Goal: Task Accomplishment & Management: Manage account settings

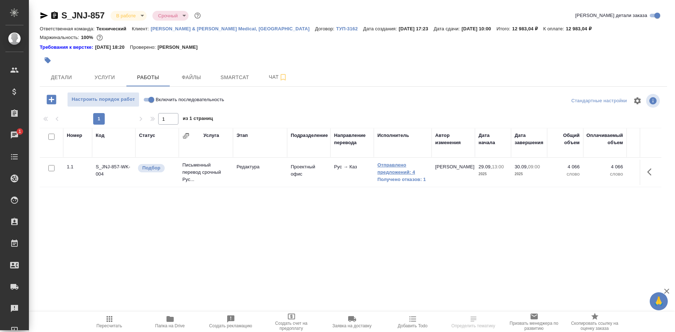
click at [387, 169] on link "Отправлено предложений: 4" at bounding box center [402, 168] width 51 height 14
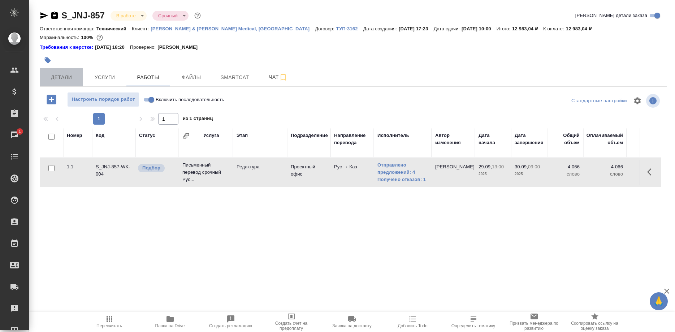
click at [60, 78] on span "Детали" at bounding box center [61, 77] width 35 height 9
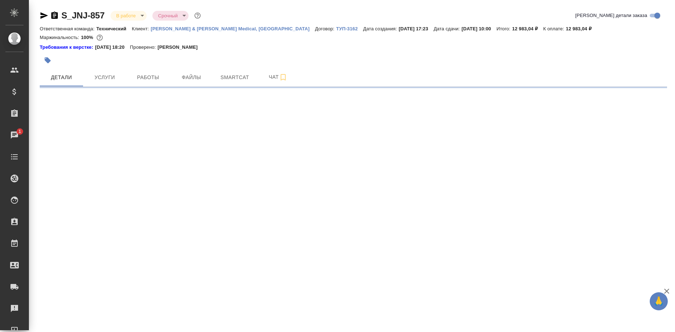
select select "RU"
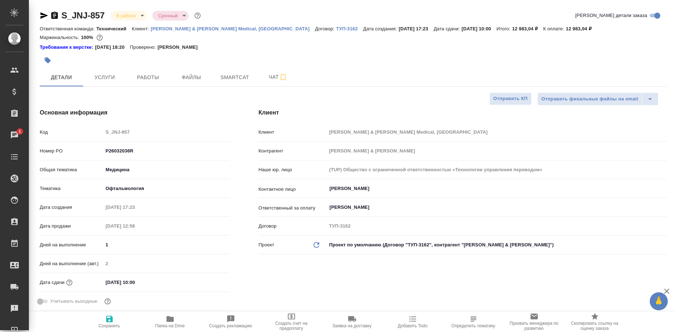
type textarea "x"
click at [147, 84] on button "Работы" at bounding box center [147, 77] width 43 height 18
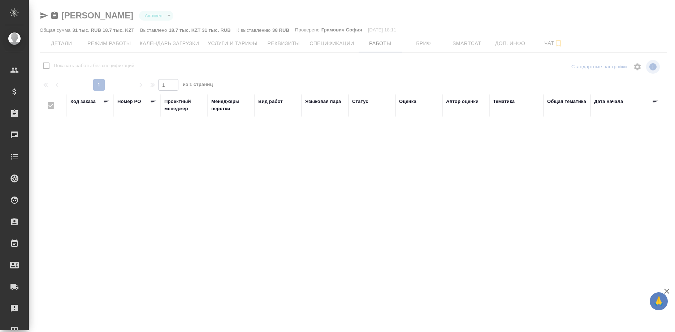
checkbox input "false"
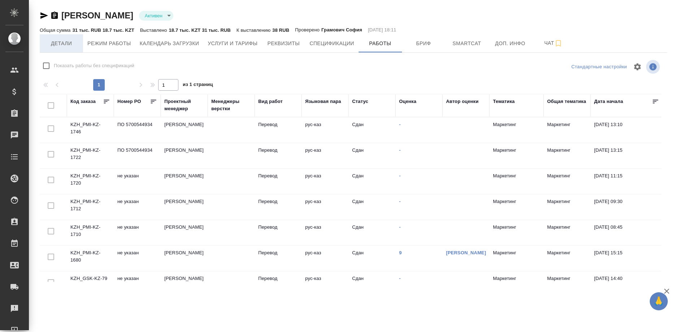
click at [77, 41] on span "Детали" at bounding box center [61, 43] width 35 height 9
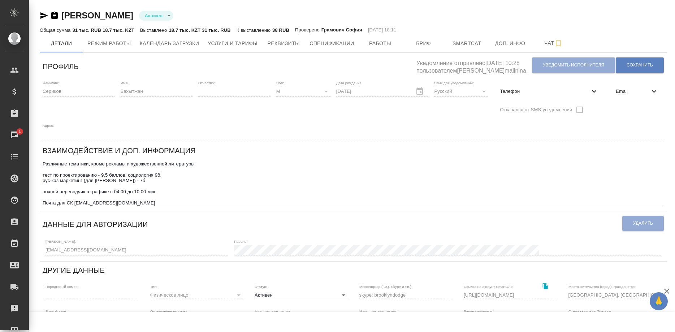
click at [217, 54] on div "Сериков Бахытжан Активен active Общая сумма 31 тыс. RUB 18.7 тыс. KZT Выставлен…" at bounding box center [353, 249] width 635 height 498
click at [227, 47] on span "Услуги и тарифы" at bounding box center [233, 43] width 50 height 9
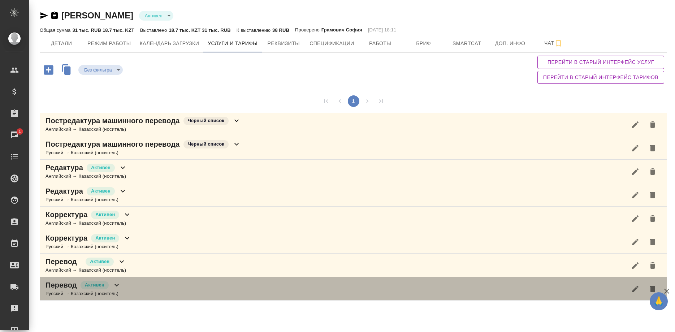
click at [122, 282] on div "Перевод Активен Русский → Казахский (носитель)" at bounding box center [353, 288] width 627 height 23
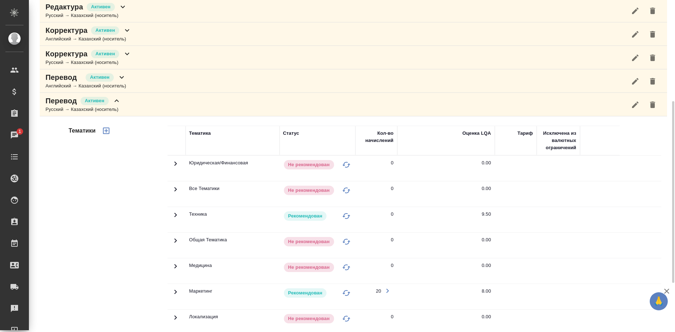
scroll to position [273, 0]
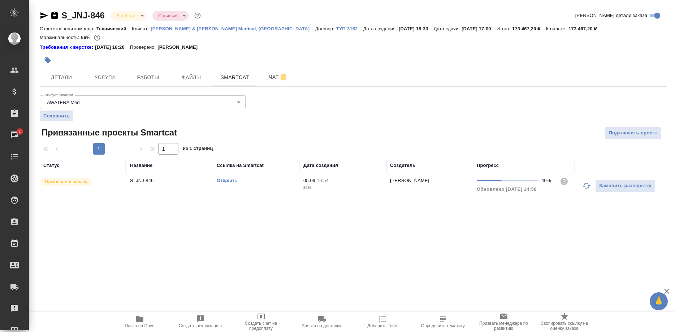
click at [87, 219] on div ".cls-1 fill:#fff; AWATERA Shirina Sabina Клиенты Спецификации Заказы 1 Чаты Tod…" at bounding box center [337, 166] width 675 height 332
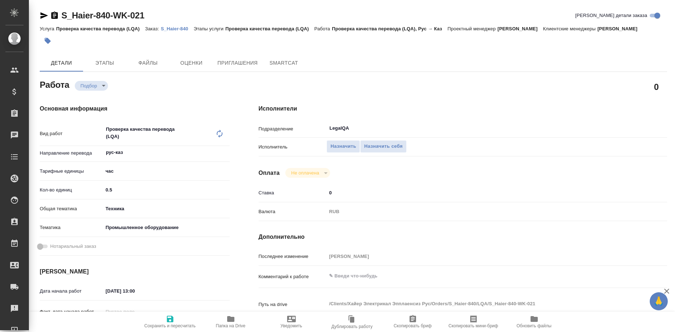
type textarea "x"
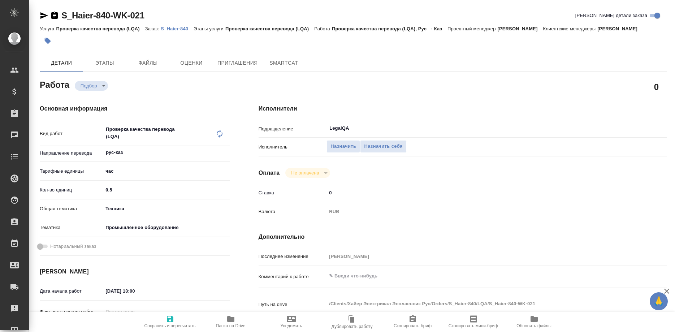
type textarea "x"
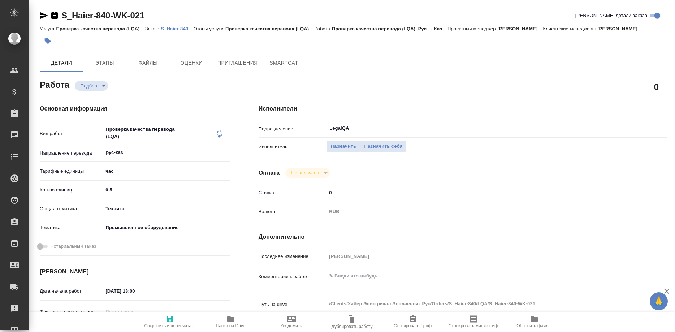
type textarea "x"
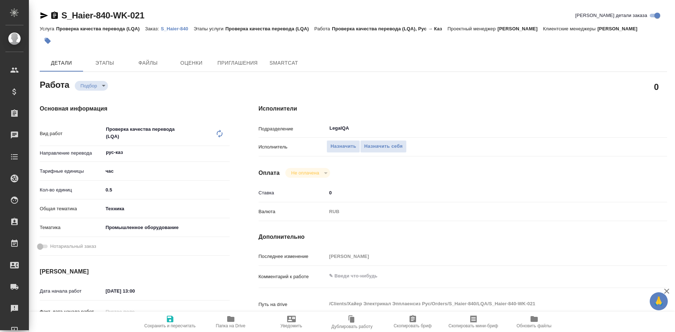
click at [116, 122] on div "Проверка качества перевода (LQA) x ​" at bounding box center [159, 134] width 112 height 24
type textarea "x"
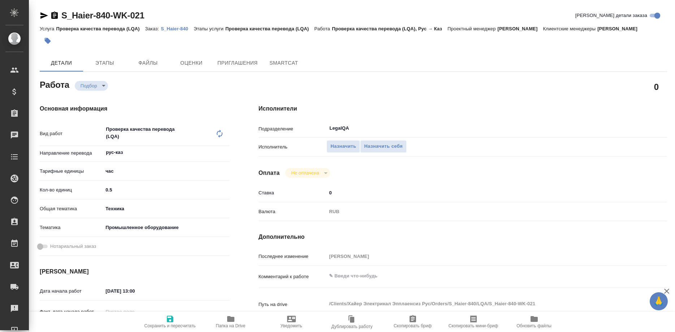
type textarea "x"
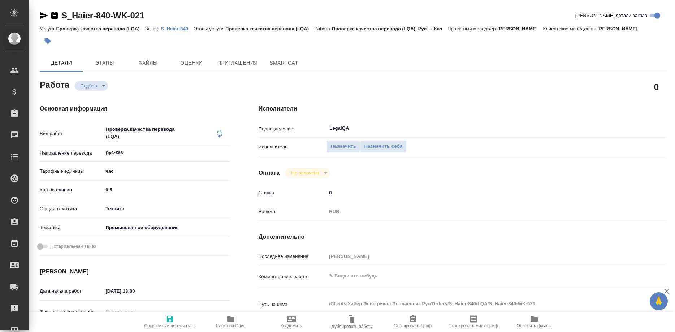
type textarea "x"
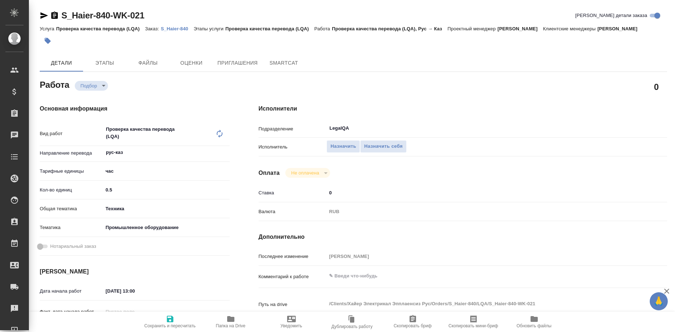
type textarea "x"
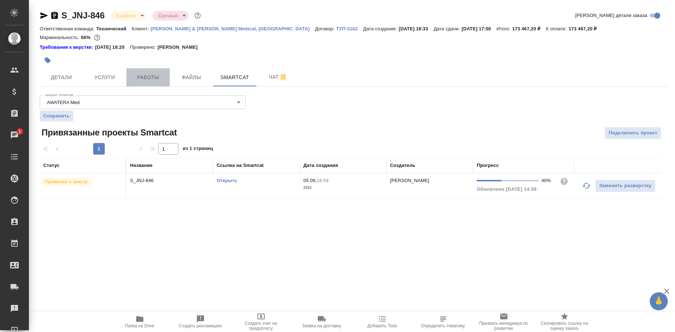
click at [151, 74] on span "Работы" at bounding box center [148, 77] width 35 height 9
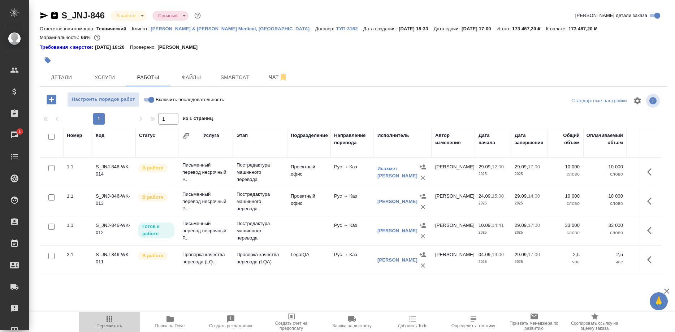
click at [102, 318] on span "Пересчитать" at bounding box center [109, 321] width 52 height 14
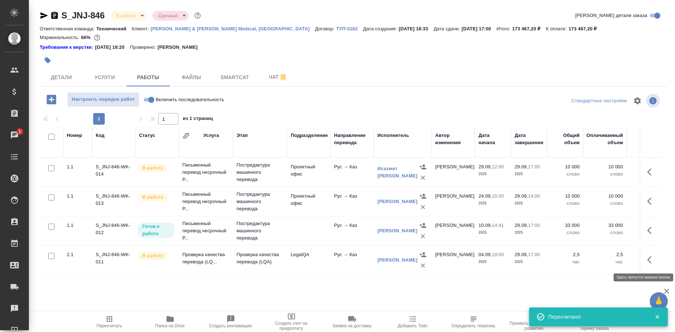
click at [648, 260] on icon "button" at bounding box center [649, 259] width 4 height 7
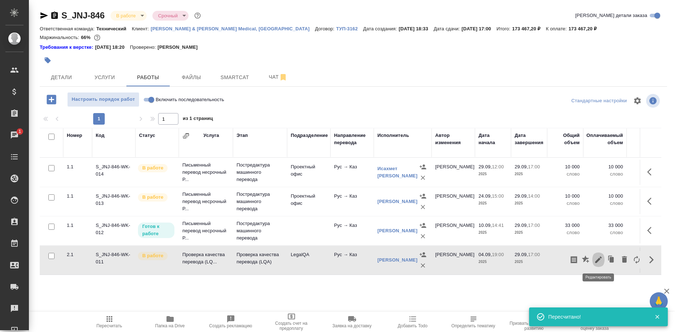
click at [594, 261] on icon "button" at bounding box center [598, 259] width 9 height 9
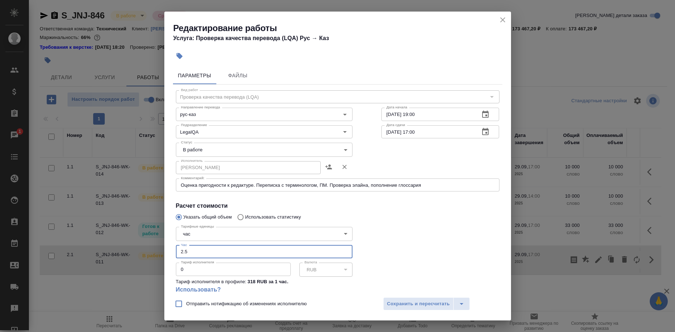
drag, startPoint x: 202, startPoint y: 240, endPoint x: 143, endPoint y: 244, distance: 59.4
click at [176, 245] on input "2.5" at bounding box center [264, 251] width 177 height 13
type input "4"
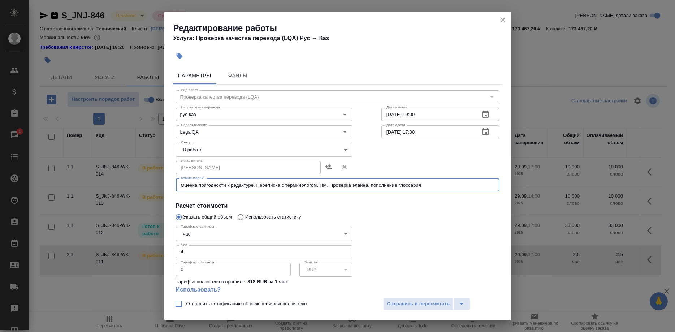
click at [440, 186] on textarea "Оценка пригодности к редактуре. Переписка с терминологом, ПМ. Проверка элайна, …" at bounding box center [337, 184] width 313 height 5
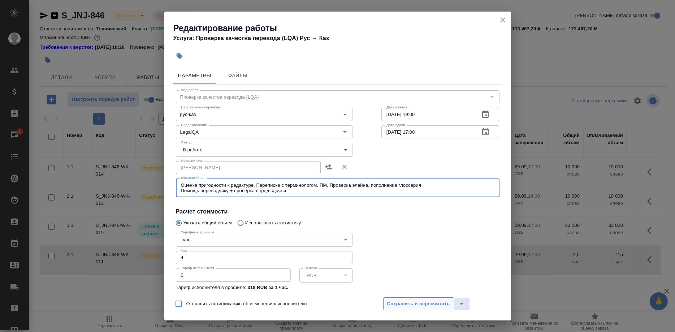
type textarea "Оценка пригодности к редактуре. Переписка с терминологом, ПМ. Проверка элайна, …"
click at [397, 299] on button "Сохранить и пересчитать" at bounding box center [418, 303] width 71 height 13
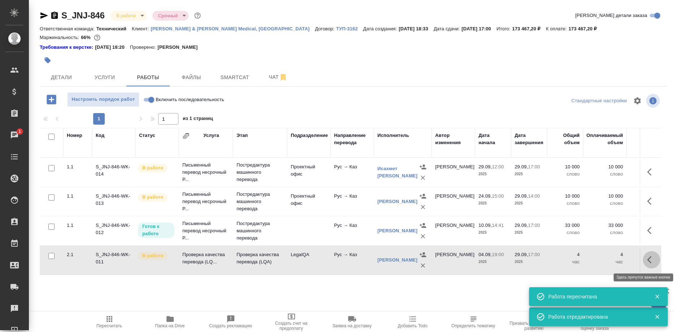
click at [645, 260] on button "button" at bounding box center [651, 259] width 17 height 17
click at [595, 258] on icon "button" at bounding box center [598, 259] width 9 height 9
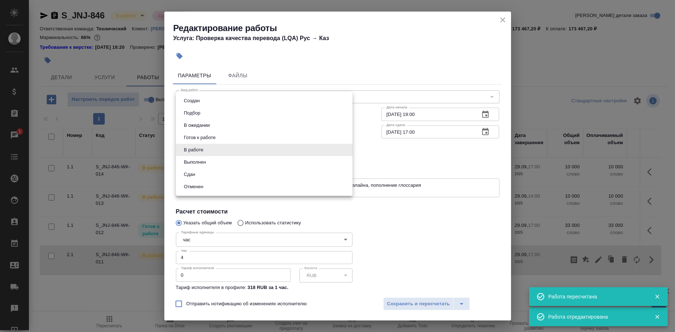
click at [239, 149] on body "🙏 .cls-1 fill:#fff; AWATERA Shirina Sabina Клиенты Спецификации Заказы 1 Чаты T…" at bounding box center [337, 166] width 675 height 332
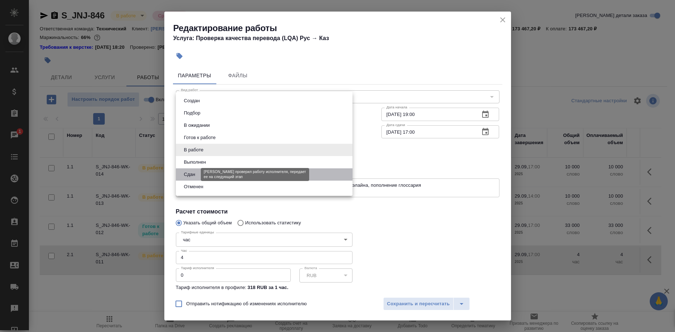
click at [196, 172] on button "Сдан" at bounding box center [190, 174] width 16 height 8
type input "closed"
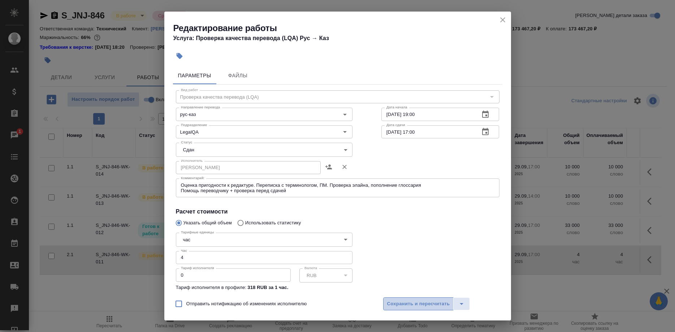
click at [390, 301] on span "Сохранить и пересчитать" at bounding box center [418, 304] width 63 height 8
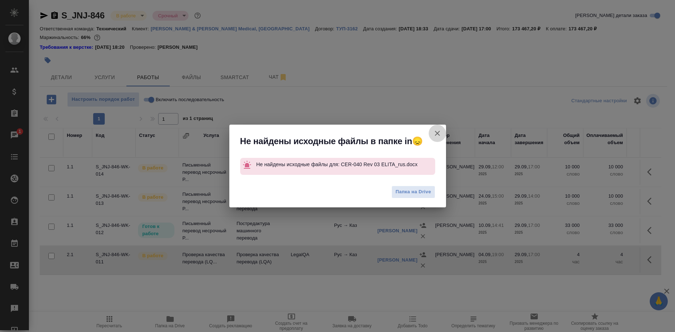
click at [432, 132] on button "Группировать работы по услугам" at bounding box center [437, 133] width 17 height 17
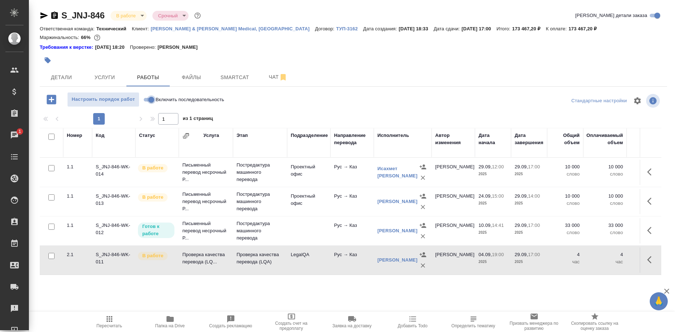
click at [148, 97] on input "Включить последовательность" at bounding box center [151, 99] width 26 height 9
checkbox input "true"
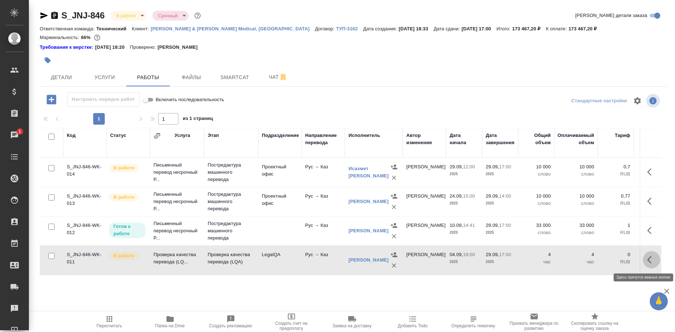
click at [648, 261] on icon "button" at bounding box center [651, 259] width 9 height 9
click at [595, 261] on icon "button" at bounding box center [598, 259] width 9 height 9
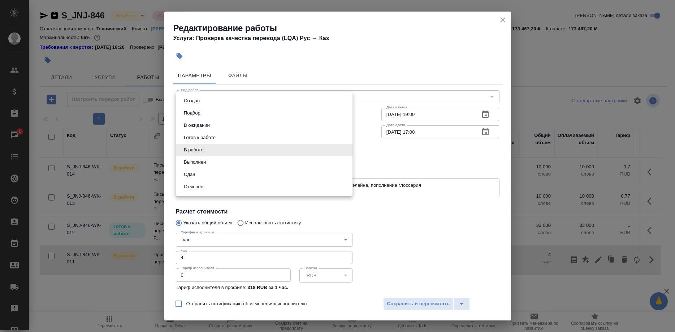
click at [206, 147] on body "🙏 .cls-1 fill:#fff; AWATERA Shirina Sabina Клиенты Спецификации Заказы 1 Чаты T…" at bounding box center [337, 166] width 675 height 332
click at [181, 173] on li "Сдан" at bounding box center [264, 174] width 177 height 12
type input "closed"
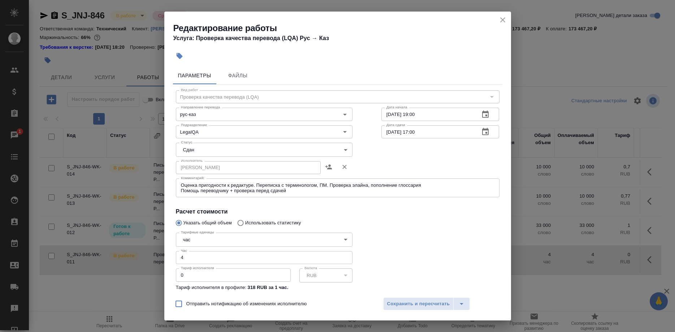
click at [386, 297] on div "Отправить нотификацию об изменениях исполнителю Сохранить и пересчитать" at bounding box center [337, 306] width 347 height 28
click at [390, 301] on span "Сохранить и пересчитать" at bounding box center [418, 304] width 63 height 8
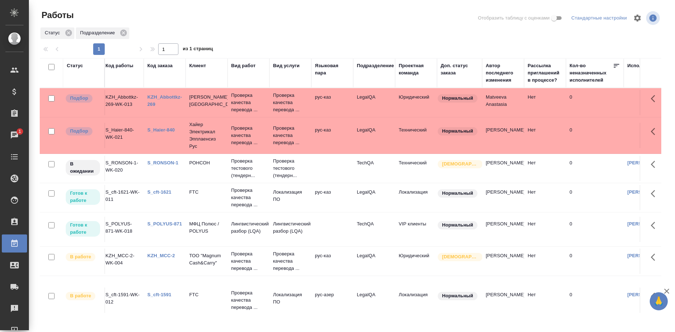
scroll to position [0, 1]
click at [164, 97] on link "KZH_Abbottkz-269" at bounding box center [167, 100] width 35 height 13
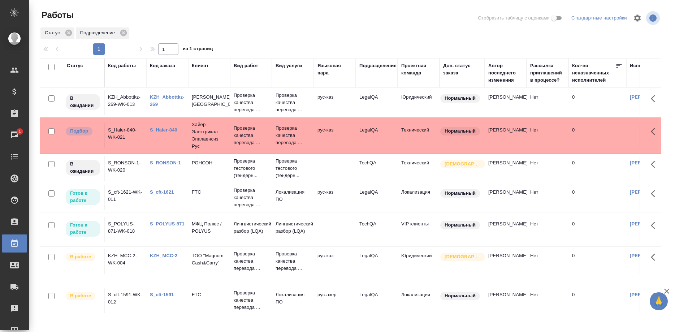
click at [160, 129] on link "S_Haier-840" at bounding box center [163, 129] width 27 height 5
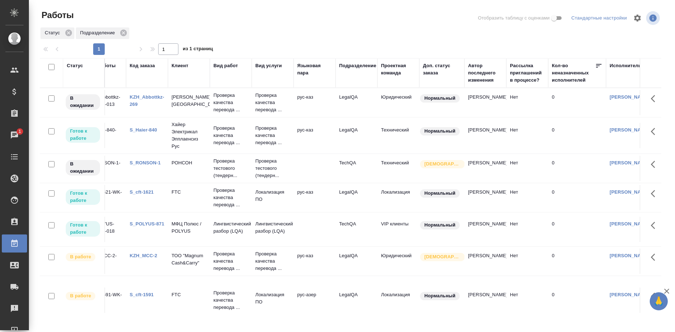
scroll to position [0, 0]
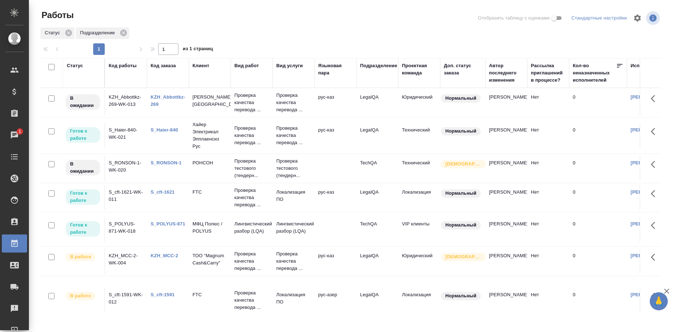
click at [167, 191] on link "S_cft-1621" at bounding box center [163, 191] width 24 height 5
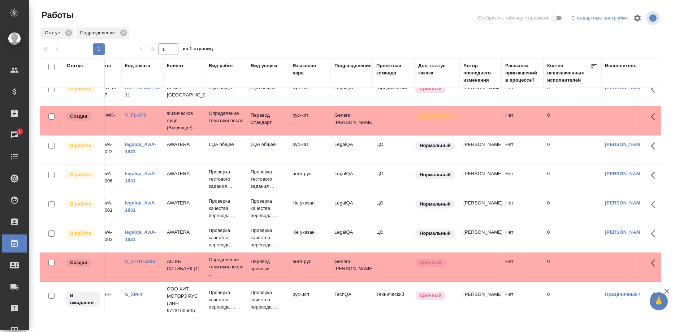
scroll to position [70, 26]
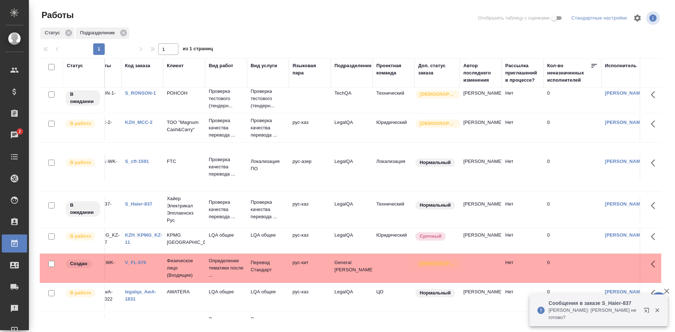
click at [631, 314] on p "Белякова Юлия: Арсеньева Вера не готово?" at bounding box center [593, 314] width 90 height 14
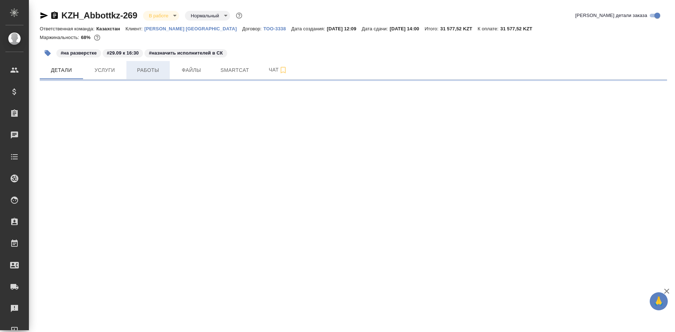
select select "RU"
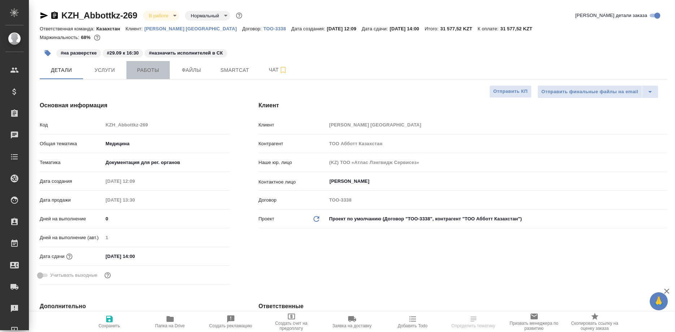
click at [148, 71] on span "Работы" at bounding box center [148, 70] width 35 height 9
type textarea "x"
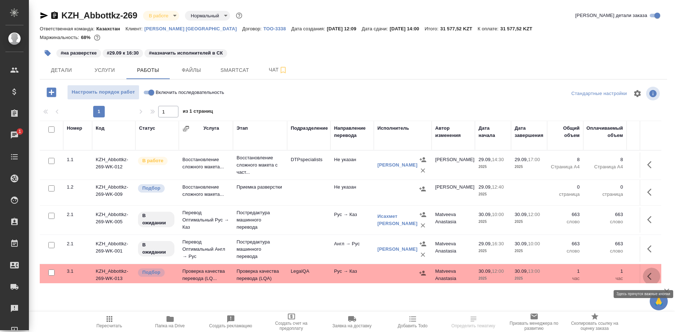
click at [644, 275] on button "button" at bounding box center [651, 276] width 17 height 17
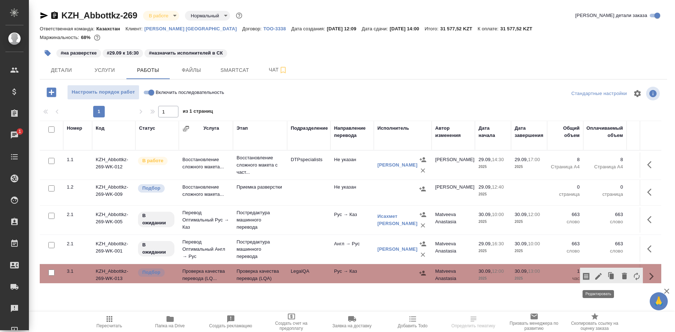
click at [596, 274] on icon "button" at bounding box center [598, 276] width 9 height 9
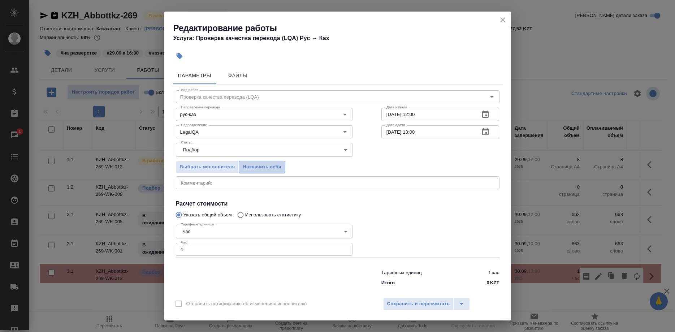
click at [260, 168] on span "Назначить себя" at bounding box center [262, 167] width 38 height 8
click at [396, 300] on span "Сохранить и пересчитать" at bounding box center [418, 304] width 63 height 8
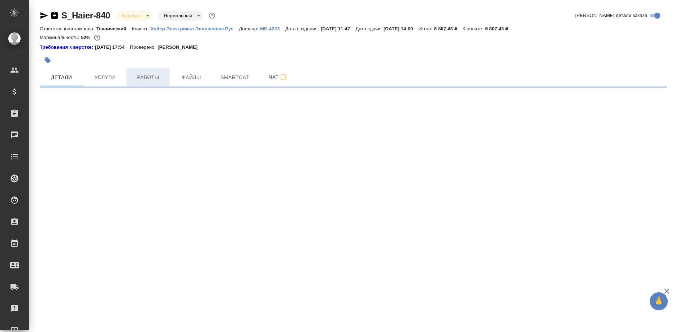
click at [146, 78] on span "Работы" at bounding box center [148, 77] width 35 height 9
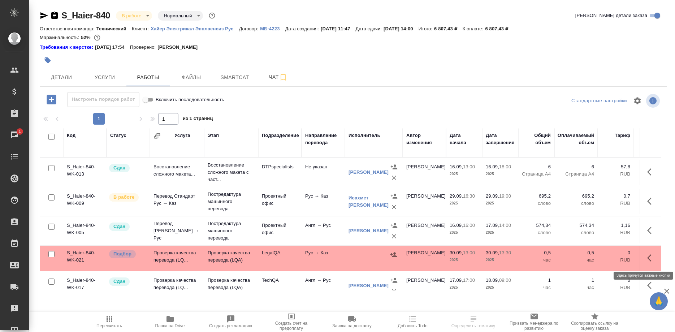
click at [646, 257] on button "button" at bounding box center [651, 257] width 17 height 17
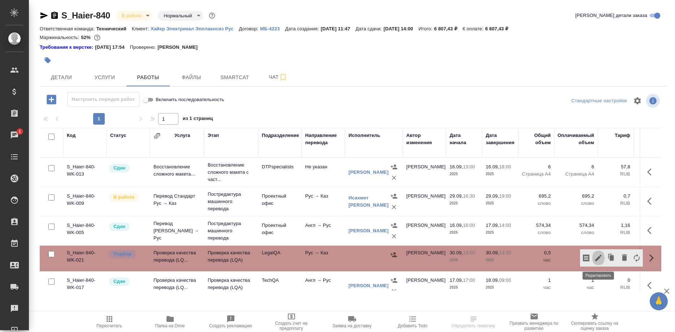
click at [598, 256] on icon "button" at bounding box center [598, 257] width 9 height 9
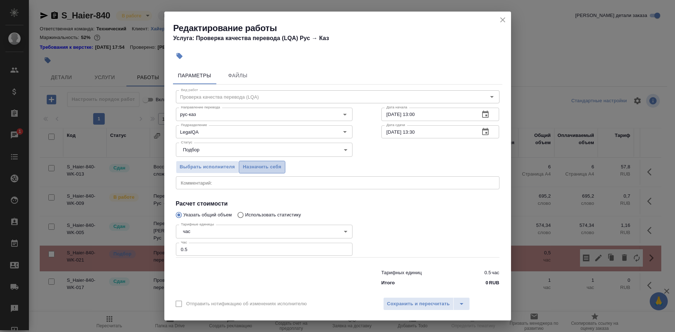
click at [270, 171] on span "Назначить себя" at bounding box center [262, 167] width 38 height 8
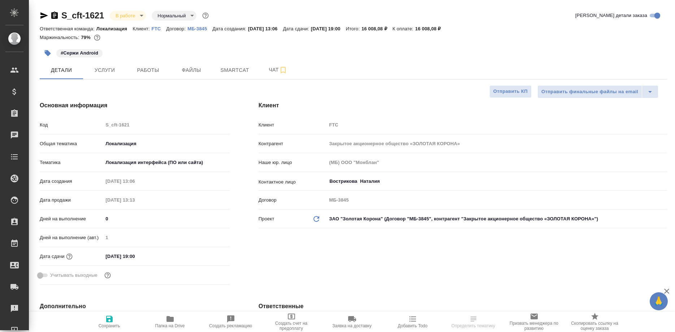
select select "RU"
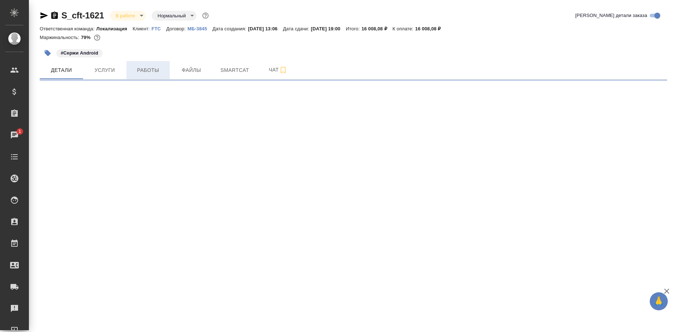
select select "RU"
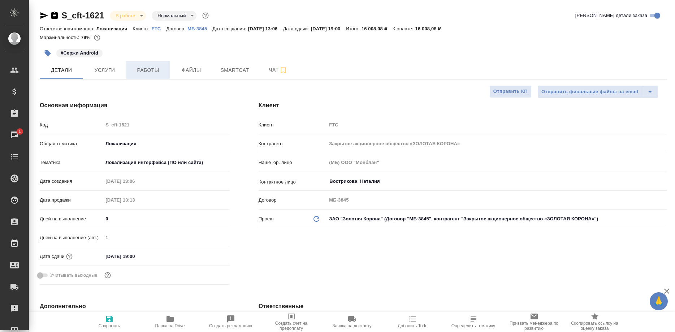
type textarea "x"
click at [155, 74] on span "Работы" at bounding box center [148, 70] width 35 height 9
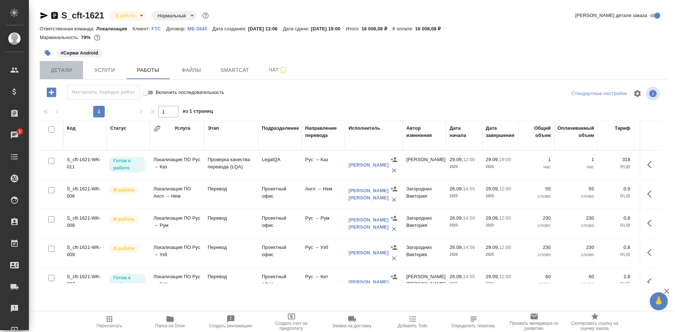
click at [65, 72] on span "Детали" at bounding box center [61, 70] width 35 height 9
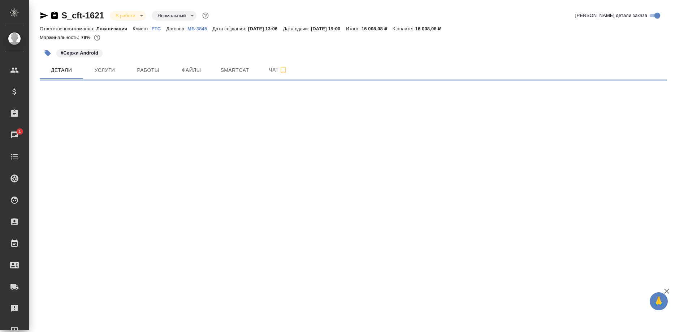
select select "RU"
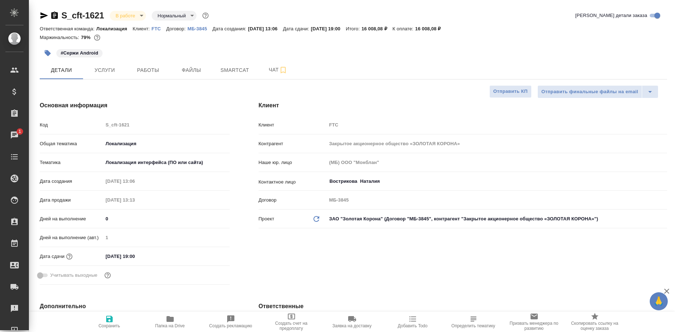
type textarea "x"
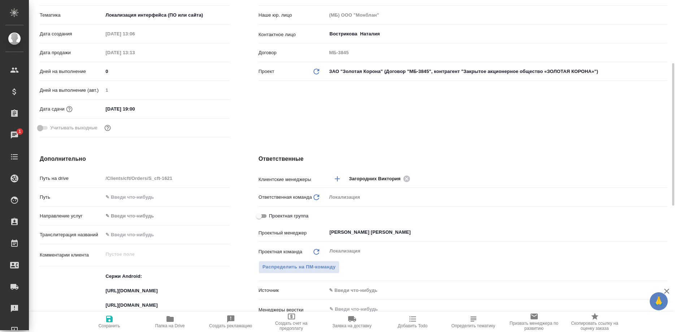
scroll to position [221, 0]
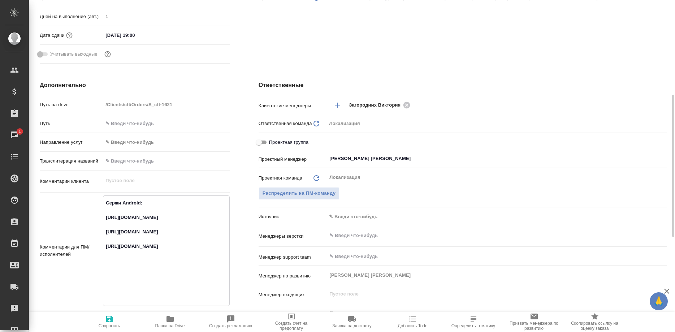
drag, startPoint x: 186, startPoint y: 232, endPoint x: 101, endPoint y: 220, distance: 85.0
click at [103, 220] on textarea "Сержи Android: https://smartcat.com/projects/83fbdc97-7f3c-4db6-867b-8ebb96f778…" at bounding box center [166, 250] width 126 height 106
type textarea "x"
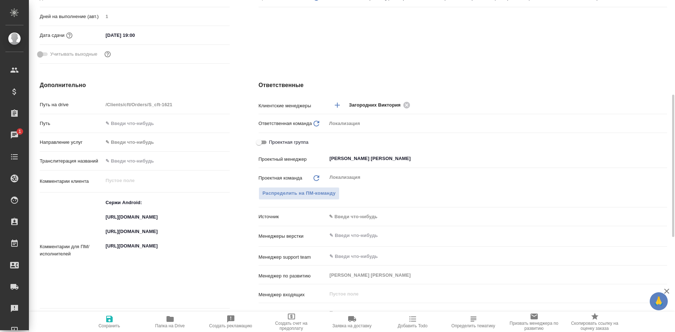
type textarea "x"
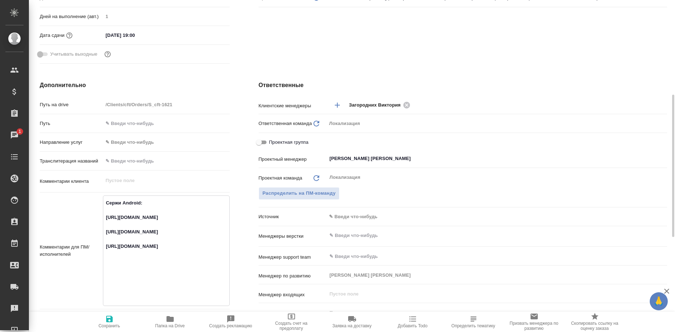
drag, startPoint x: 158, startPoint y: 266, endPoint x: 101, endPoint y: 246, distance: 60.4
click at [103, 246] on textarea "Сержи Android: https://smartcat.com/projects/83fbdc97-7f3c-4db6-867b-8ebb96f778…" at bounding box center [166, 250] width 126 height 106
type textarea "x"
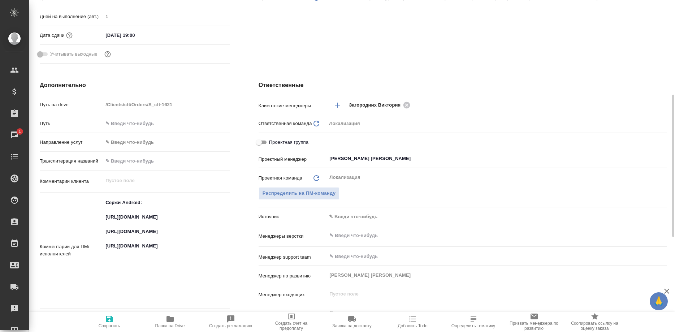
type textarea "x"
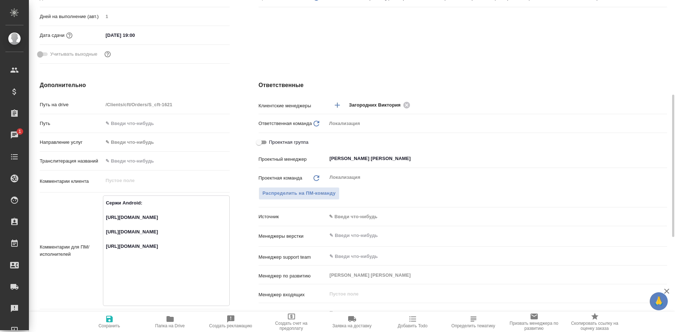
drag, startPoint x: 179, startPoint y: 296, endPoint x: 96, endPoint y: 283, distance: 84.0
click at [103, 283] on textarea "Сержи Android: https://smartcat.com/projects/83fbdc97-7f3c-4db6-867b-8ebb96f778…" at bounding box center [166, 250] width 126 height 106
type textarea "x"
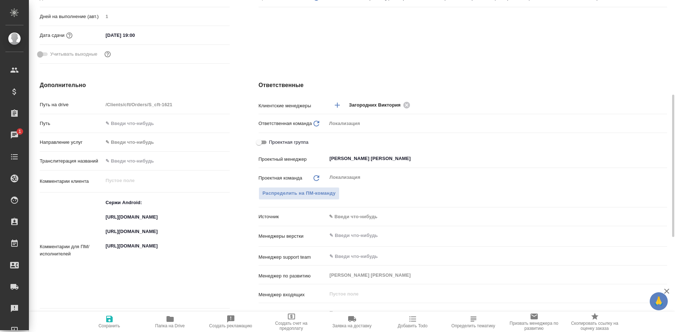
type textarea "x"
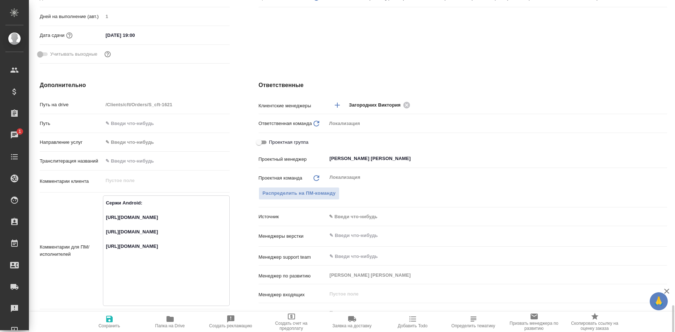
scroll to position [368, 0]
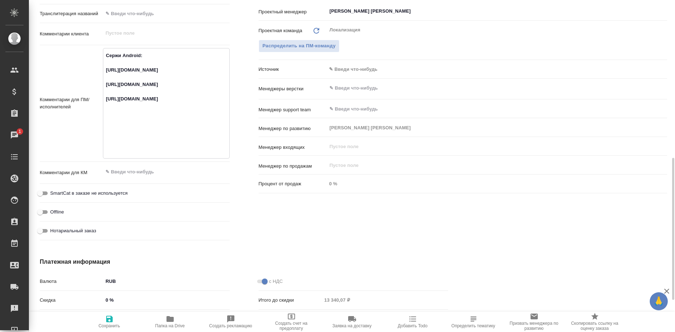
type textarea "x"
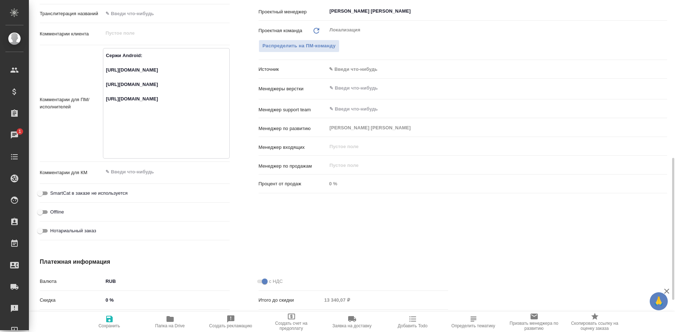
type textarea "x"
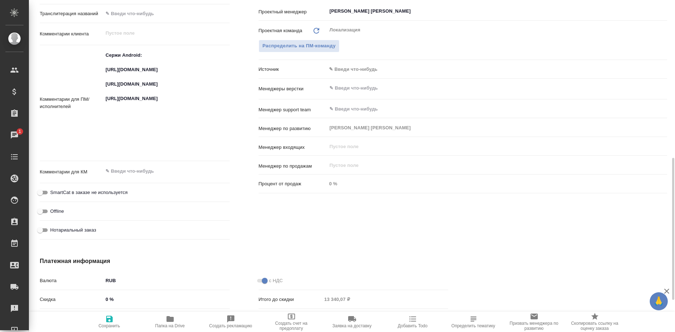
type textarea "x"
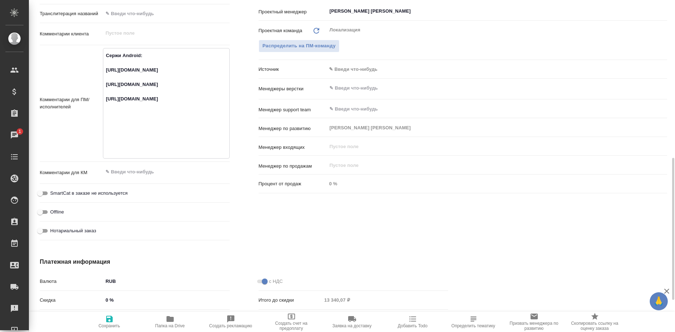
type textarea "x"
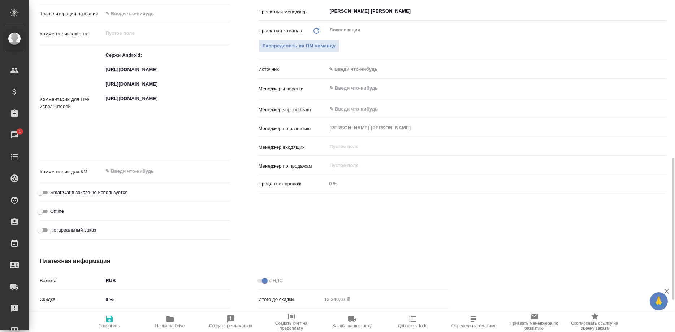
type textarea "x"
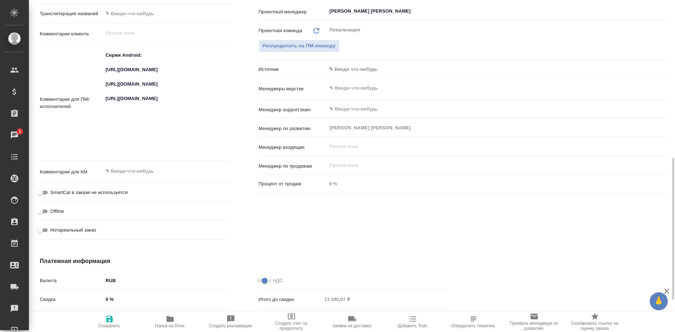
type textarea "x"
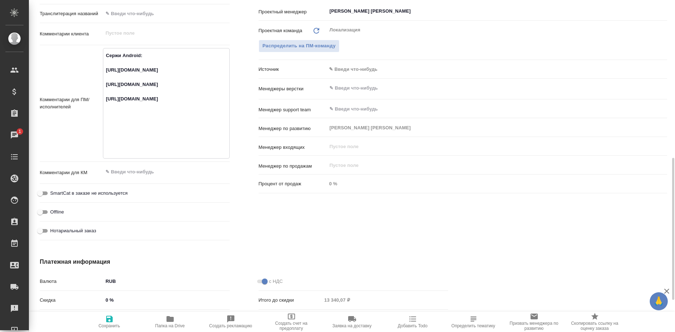
type textarea "x"
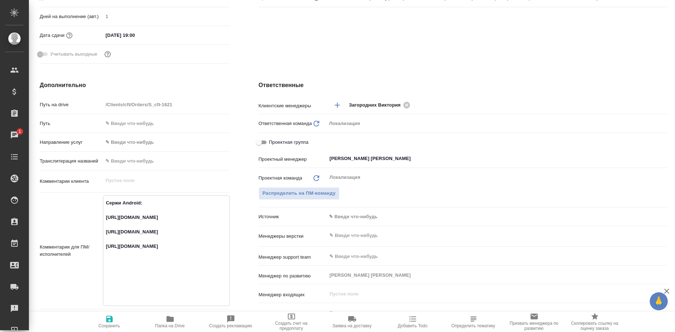
scroll to position [0, 0]
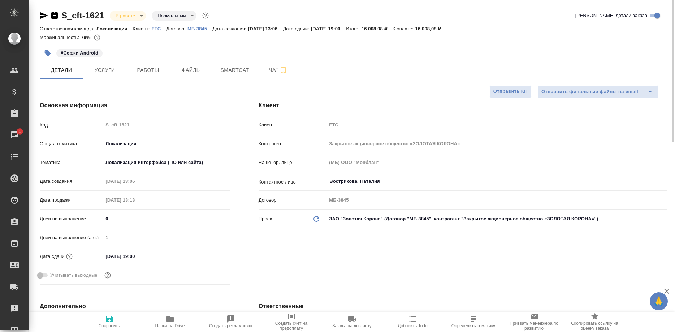
type textarea "x"
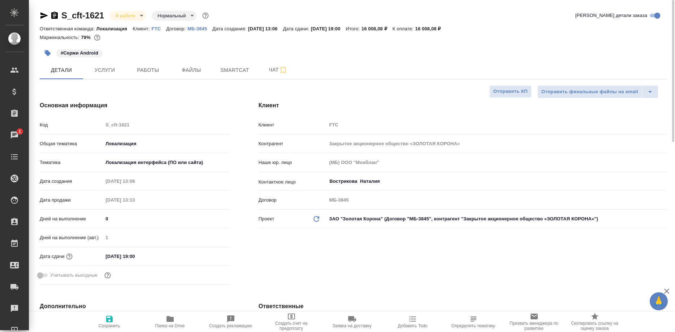
type textarea "x"
click at [139, 71] on span "Работы" at bounding box center [148, 70] width 35 height 9
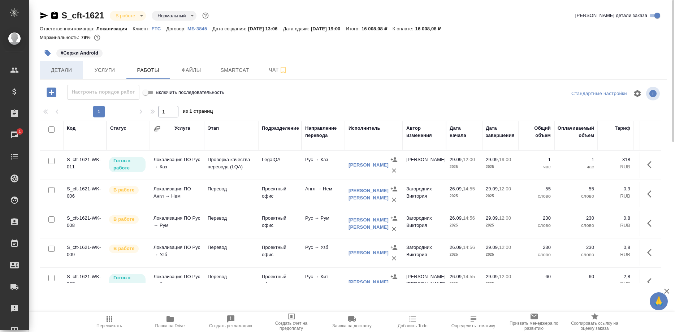
click at [60, 68] on span "Детали" at bounding box center [61, 70] width 35 height 9
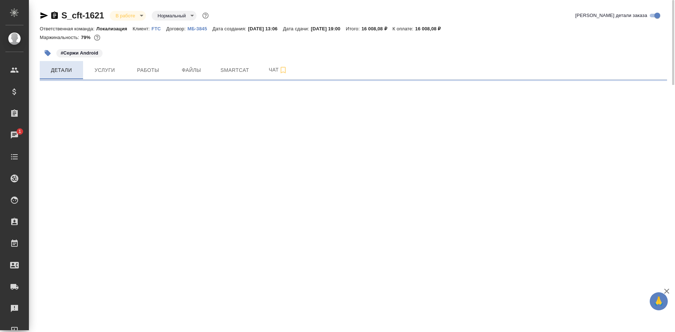
select select "RU"
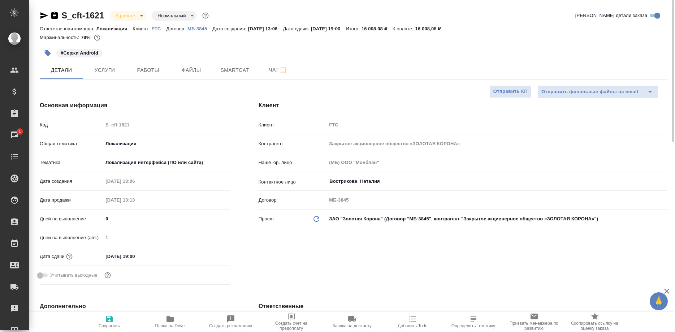
type textarea "x"
click at [146, 74] on span "Работы" at bounding box center [148, 70] width 35 height 9
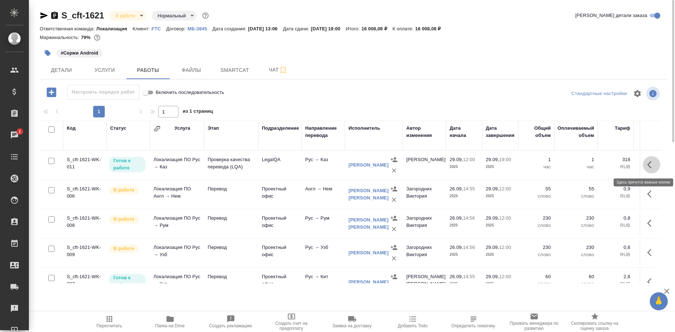
click at [648, 165] on icon "button" at bounding box center [649, 164] width 4 height 7
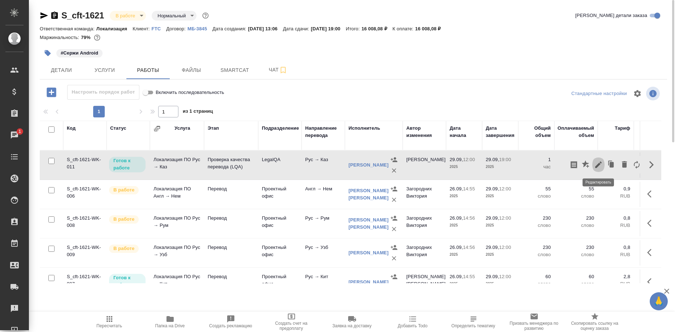
click at [599, 165] on icon "button" at bounding box center [598, 164] width 6 height 6
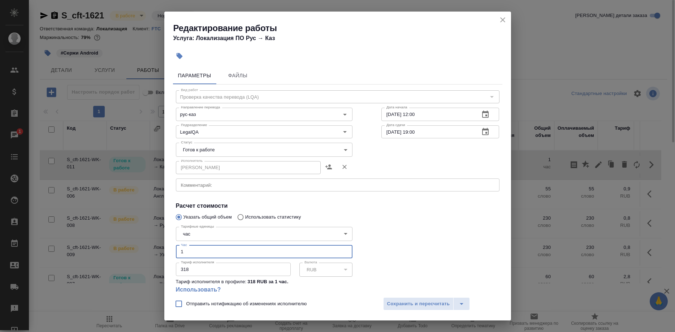
drag, startPoint x: 216, startPoint y: 242, endPoint x: 164, endPoint y: 242, distance: 51.3
click at [176, 245] on input "1" at bounding box center [264, 251] width 177 height 13
type input "0.75"
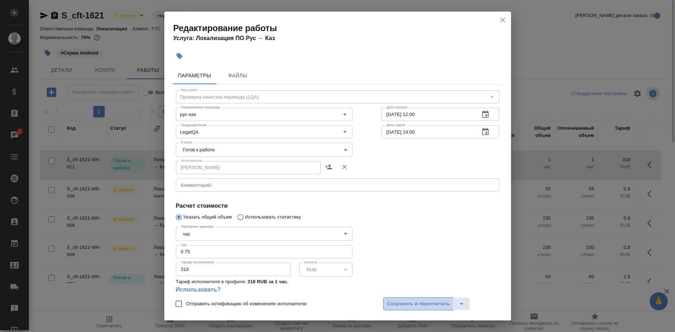
click at [395, 299] on button "Сохранить и пересчитать" at bounding box center [418, 303] width 71 height 13
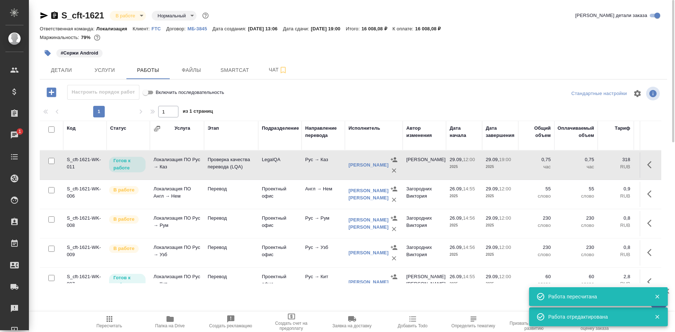
click at [107, 323] on span "Пересчитать" at bounding box center [109, 325] width 26 height 5
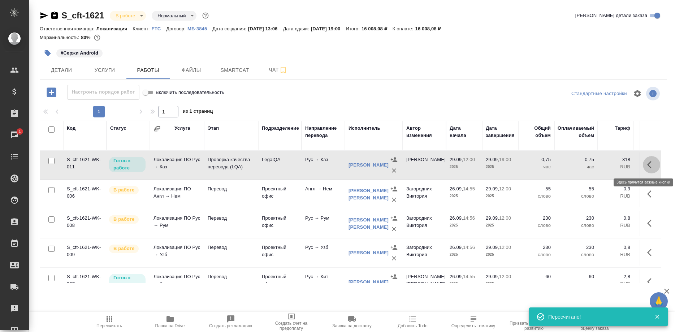
click at [647, 164] on button "button" at bounding box center [651, 164] width 17 height 17
click at [597, 163] on icon "button" at bounding box center [598, 164] width 9 height 9
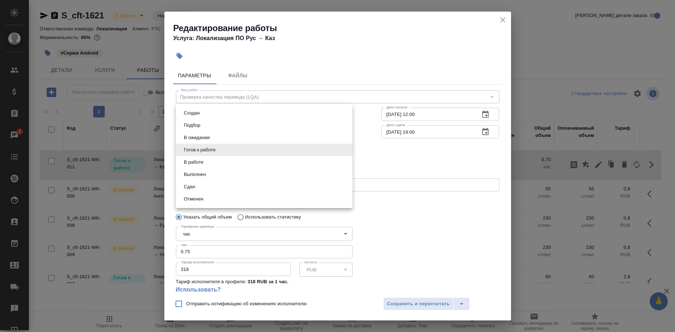
click at [231, 150] on body "🙏 .cls-1 fill:#fff; AWATERA Shirina Sabina Клиенты Спецификации Заказы 1 Чаты T…" at bounding box center [337, 166] width 675 height 332
click at [200, 186] on li "Сдан" at bounding box center [264, 187] width 177 height 12
type input "closed"
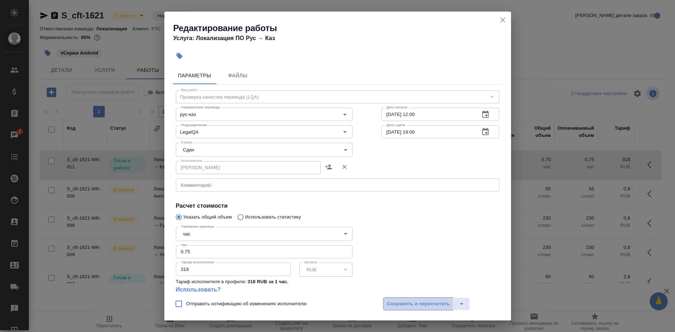
click at [396, 301] on span "Сохранить и пересчитать" at bounding box center [418, 304] width 63 height 8
